Goal: Complete application form

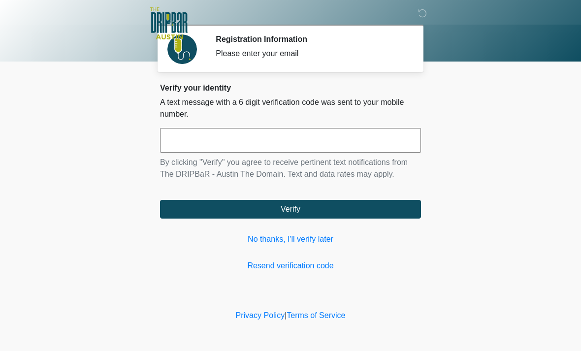
click at [315, 238] on link "No thanks, I'll verify later" at bounding box center [290, 240] width 261 height 12
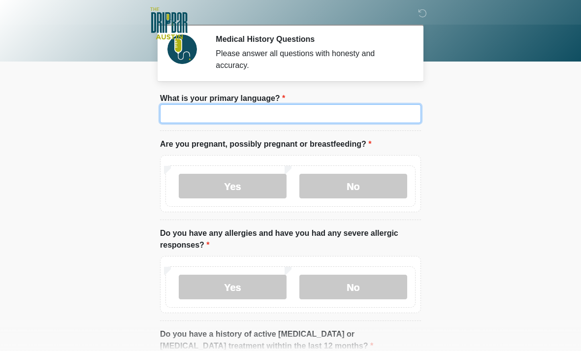
click at [381, 110] on input "What is your primary language?" at bounding box center [290, 113] width 261 height 19
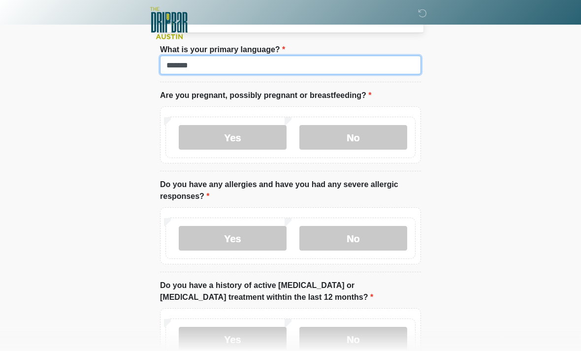
scroll to position [49, 0]
type input "*******"
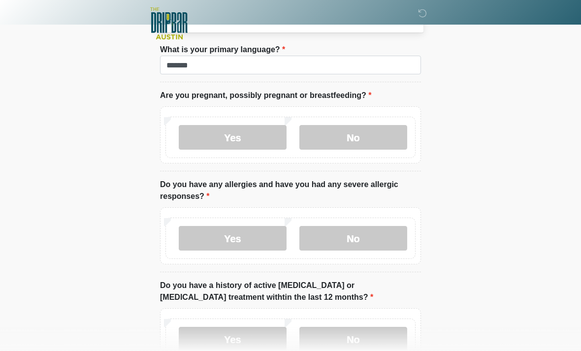
click at [363, 142] on label "No" at bounding box center [354, 137] width 108 height 25
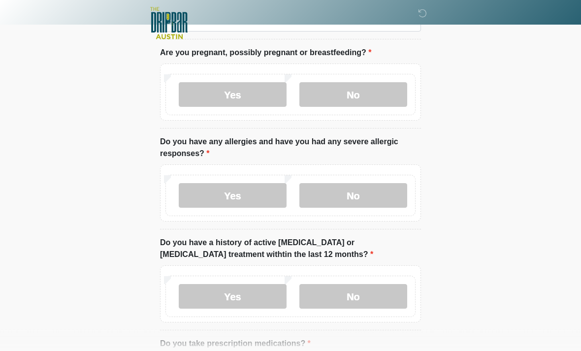
scroll to position [91, 0]
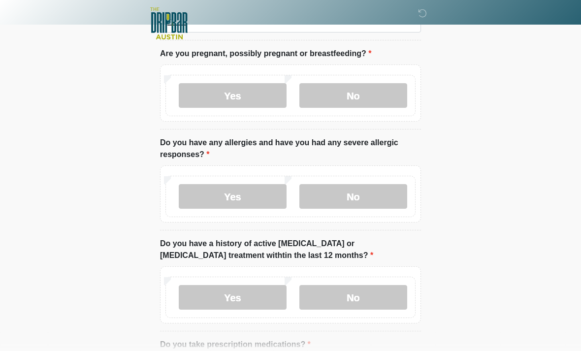
click at [401, 176] on div "Yes No" at bounding box center [291, 196] width 250 height 41
click at [382, 202] on label "No" at bounding box center [354, 196] width 108 height 25
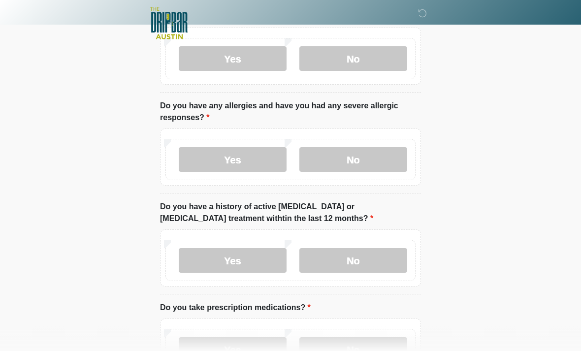
scroll to position [154, 0]
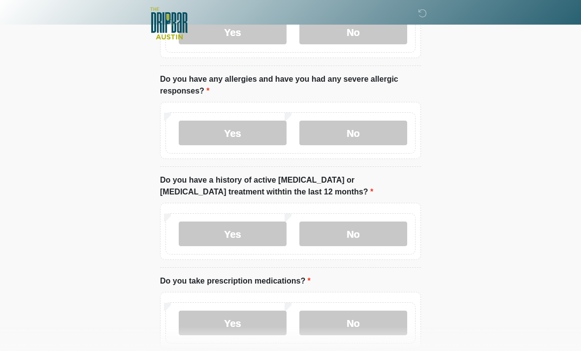
click at [371, 228] on label "No" at bounding box center [354, 234] width 108 height 25
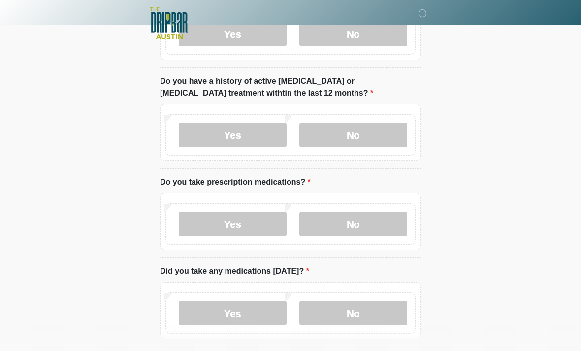
scroll to position [256, 0]
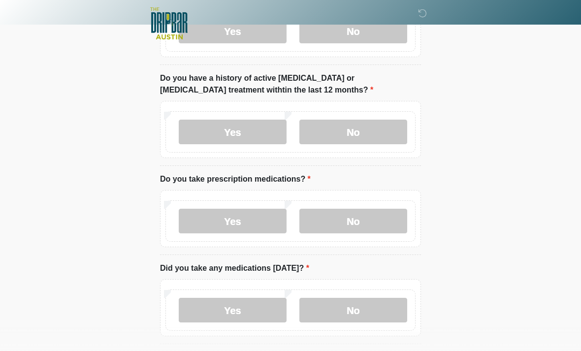
click at [384, 217] on label "No" at bounding box center [354, 221] width 108 height 25
click at [378, 307] on label "No" at bounding box center [354, 310] width 108 height 25
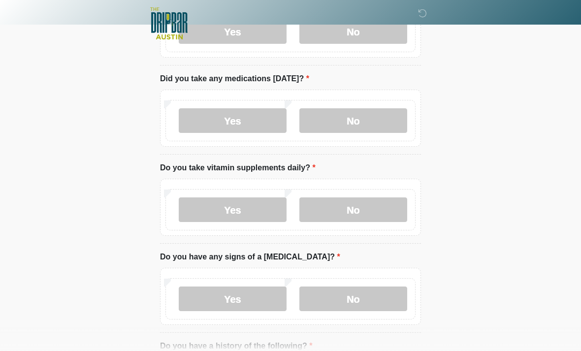
scroll to position [449, 0]
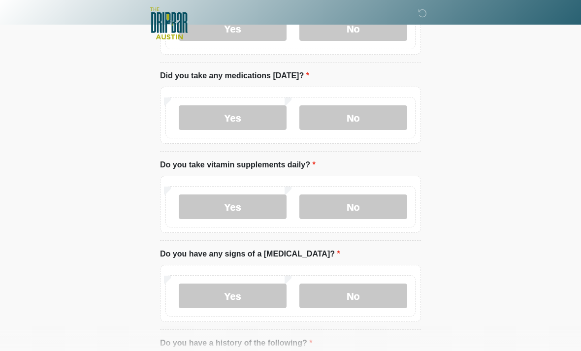
click at [257, 207] on label "Yes" at bounding box center [233, 207] width 108 height 25
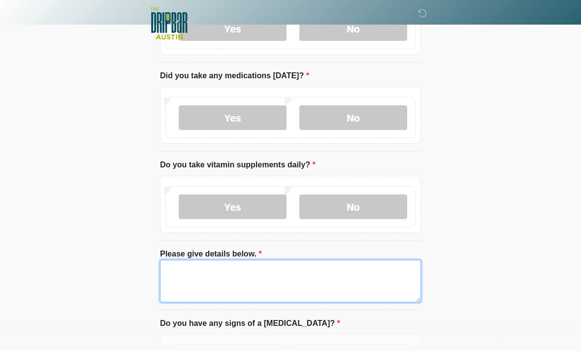
click at [217, 293] on textarea "Please give details below." at bounding box center [290, 281] width 261 height 42
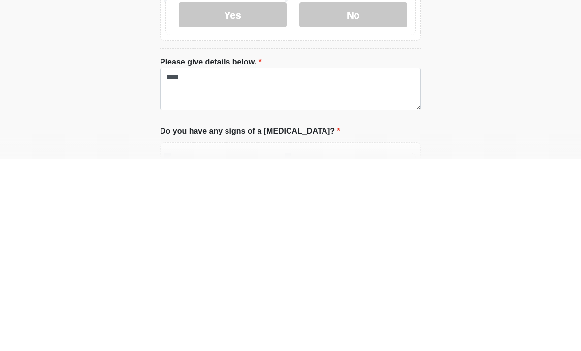
scroll to position [641, 0]
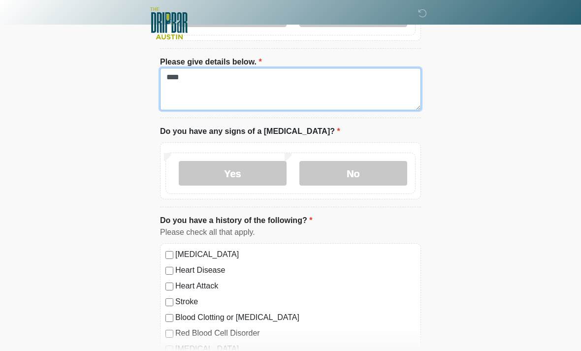
type textarea "***"
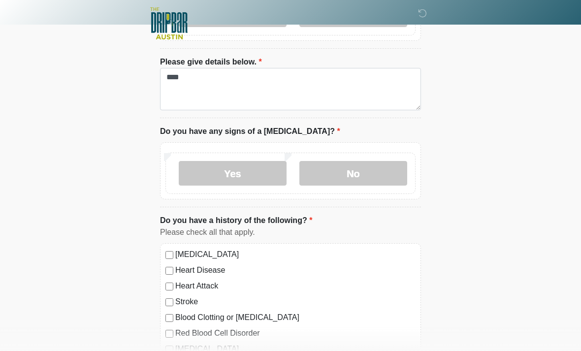
click at [383, 163] on label "No" at bounding box center [354, 173] width 108 height 25
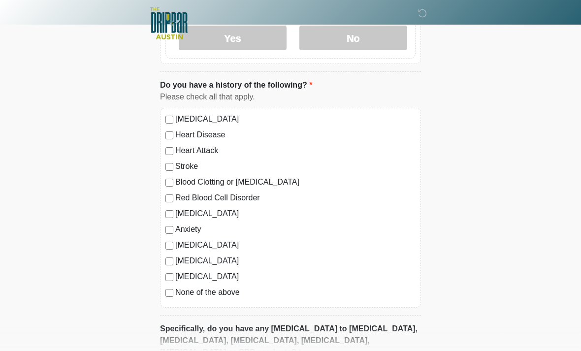
scroll to position [781, 0]
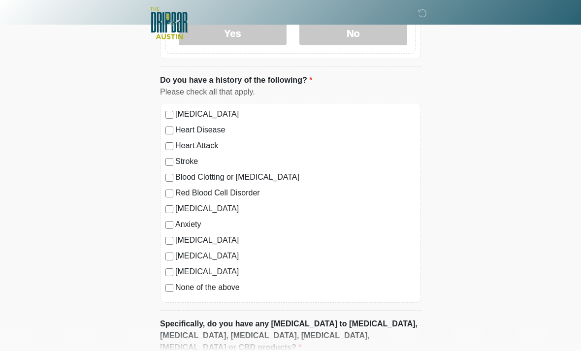
click at [177, 284] on label "None of the above" at bounding box center [295, 288] width 240 height 12
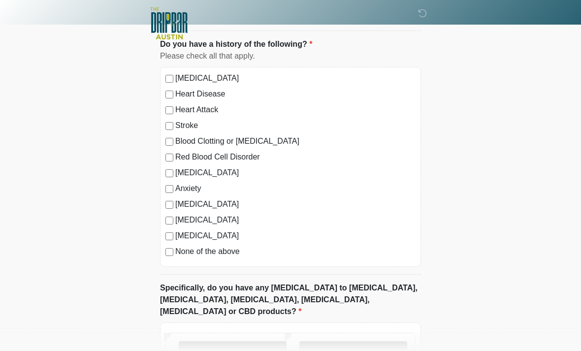
scroll to position [888, 0]
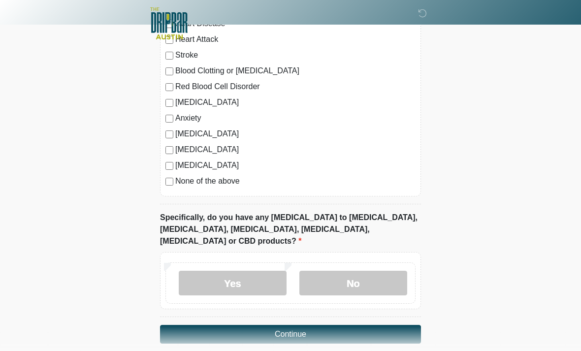
click at [326, 229] on label "Specifically, do you have any allergies to Toradol, Zofran, Ibuprofen, Aleve, A…" at bounding box center [290, 229] width 261 height 35
click at [349, 271] on label "No" at bounding box center [354, 283] width 108 height 25
click at [313, 325] on button "Continue" at bounding box center [290, 334] width 261 height 19
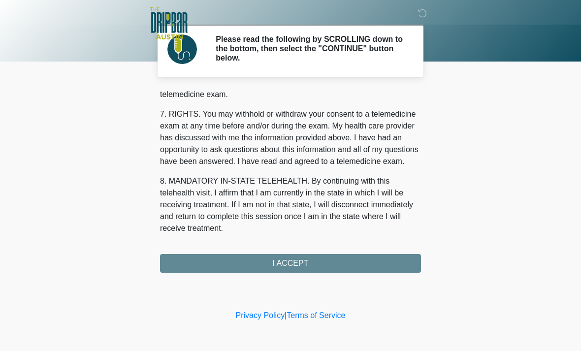
scroll to position [429, 0]
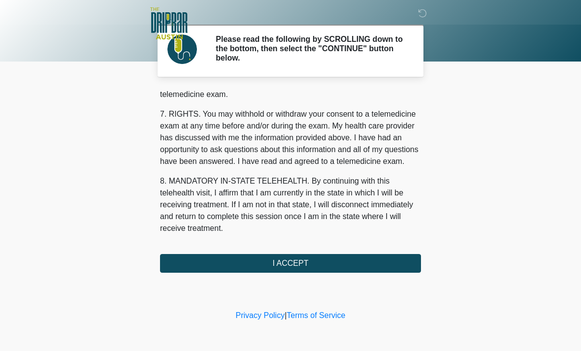
click at [392, 261] on button "I ACCEPT" at bounding box center [290, 263] width 261 height 19
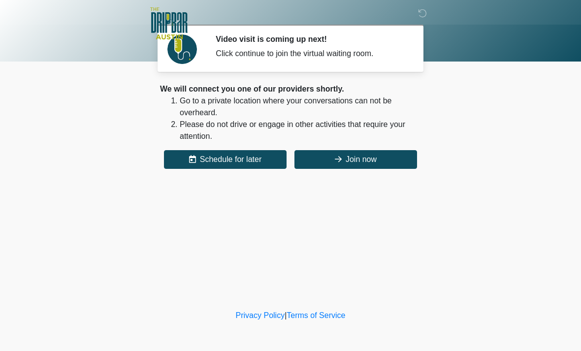
click at [366, 165] on button "Join now" at bounding box center [356, 159] width 123 height 19
click at [381, 154] on button "Join now" at bounding box center [356, 159] width 123 height 19
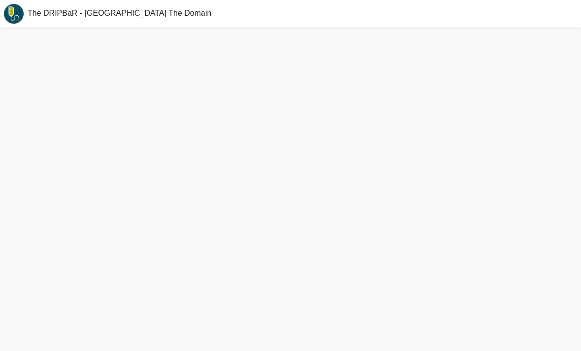
scroll to position [32, 0]
